Goal: Task Accomplishment & Management: Manage account settings

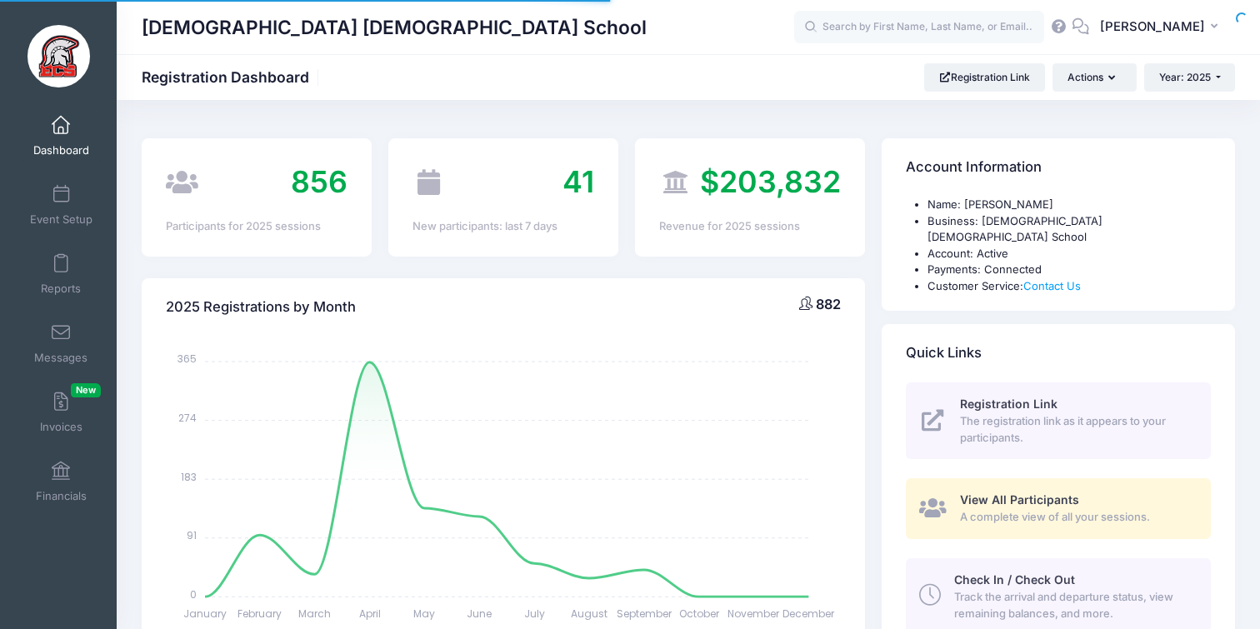
select select
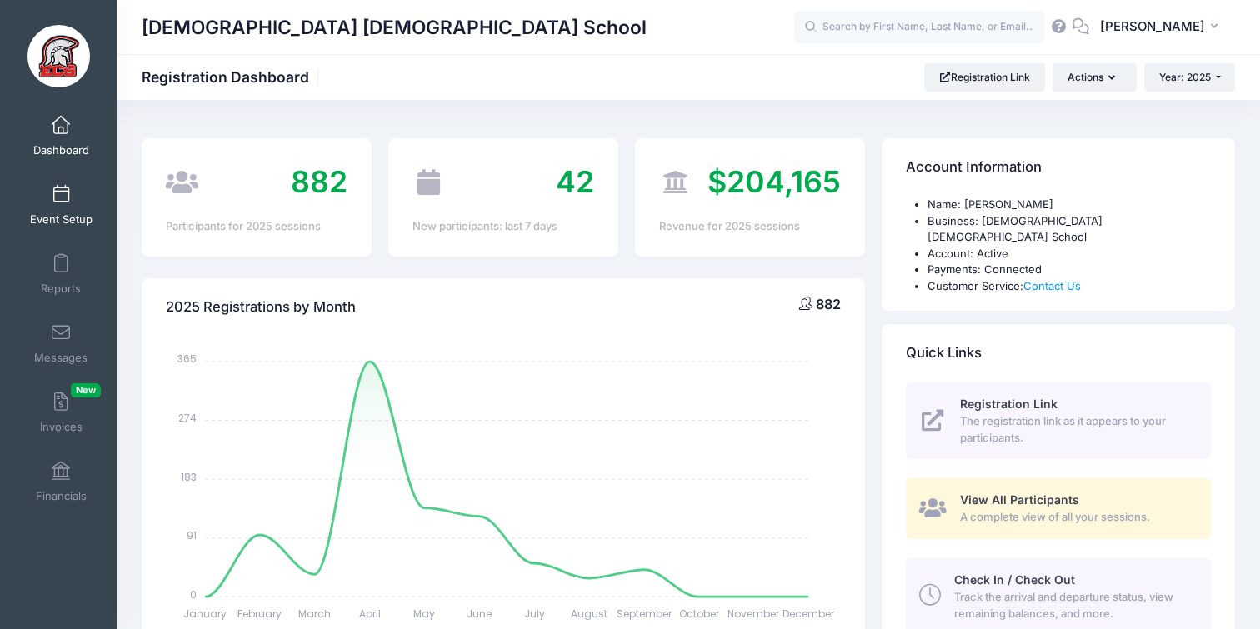
click at [61, 186] on span at bounding box center [61, 195] width 0 height 18
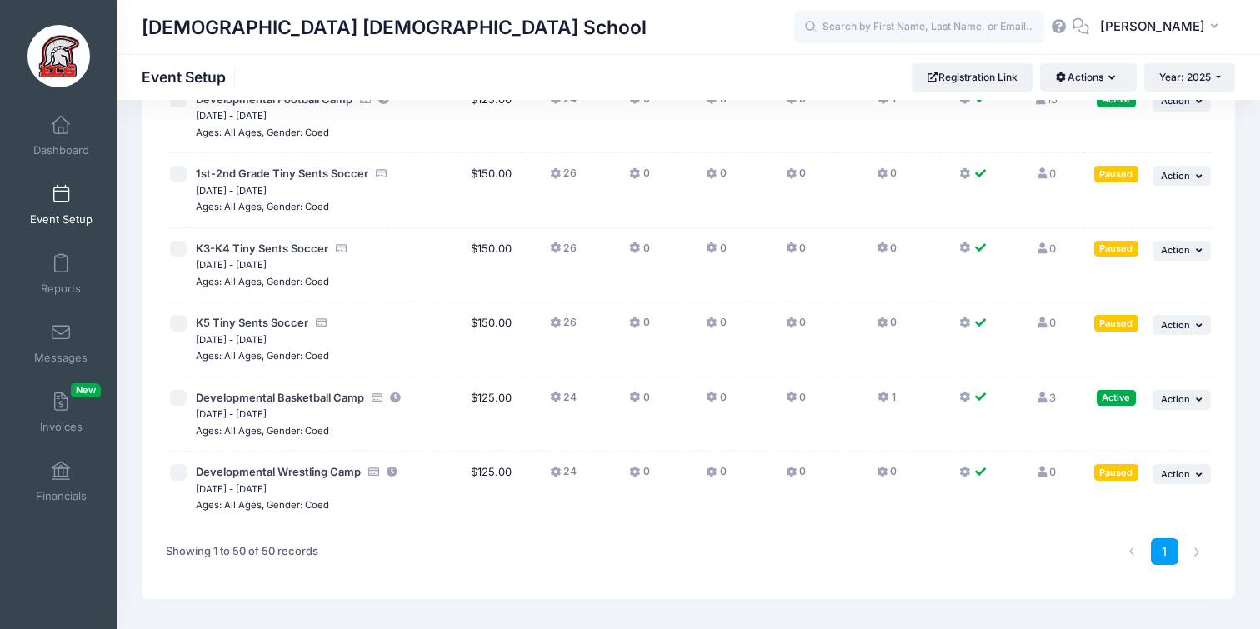
scroll to position [4099, 0]
